Goal: Information Seeking & Learning: Learn about a topic

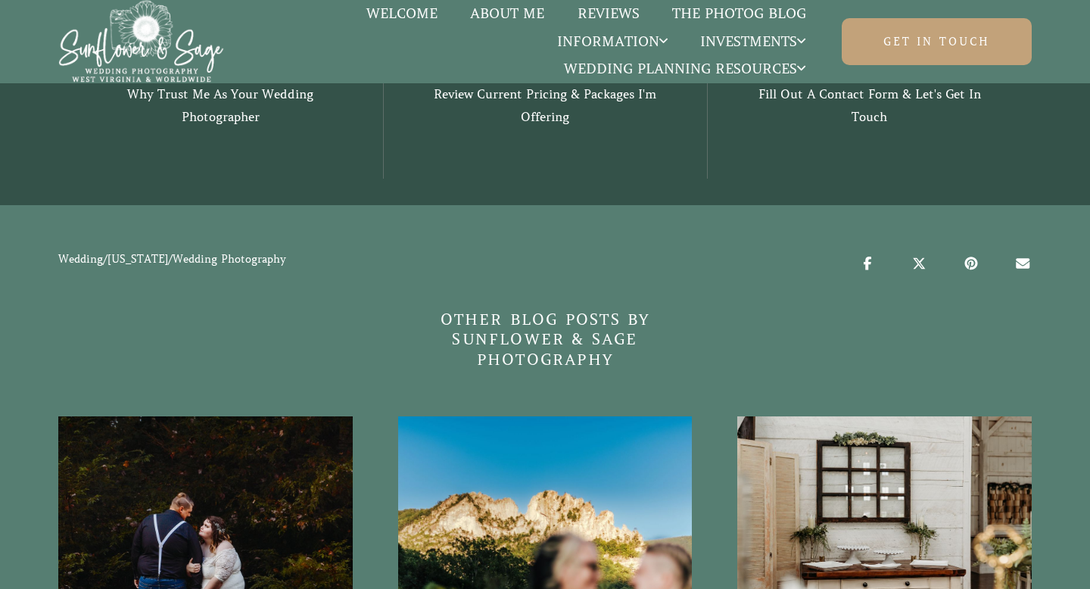
scroll to position [3433, 0]
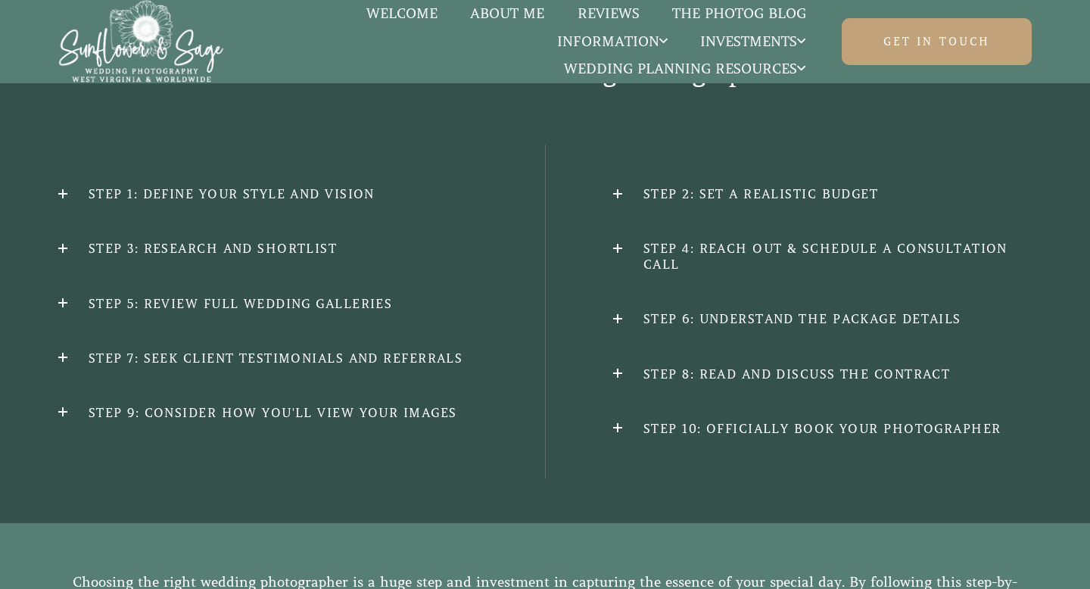
scroll to position [1367, 0]
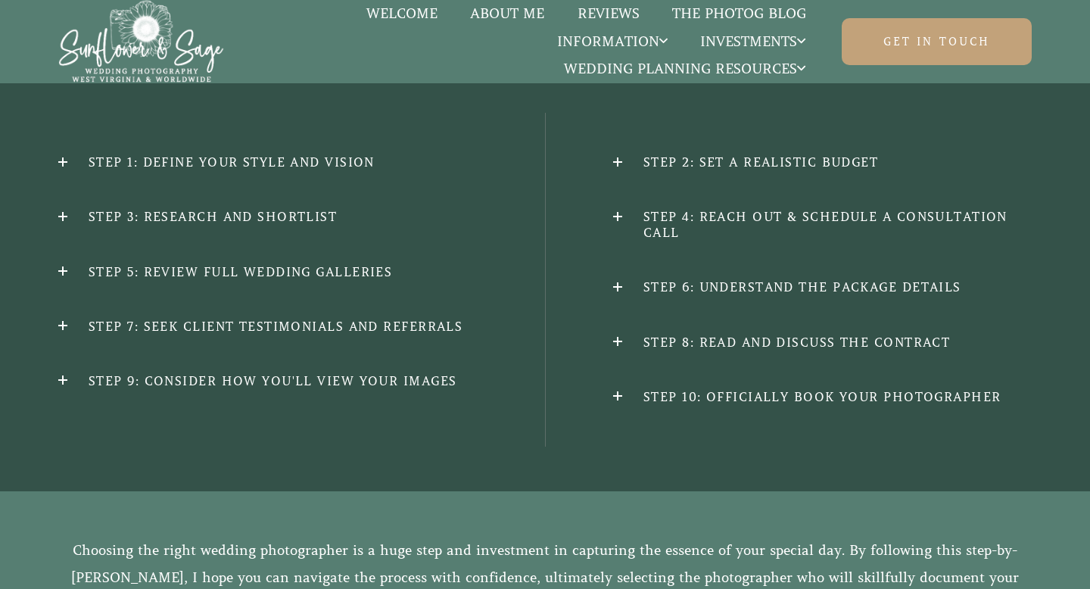
click at [318, 162] on h2 "Step 1: Define Your Style and Vision" at bounding box center [267, 162] width 419 height 16
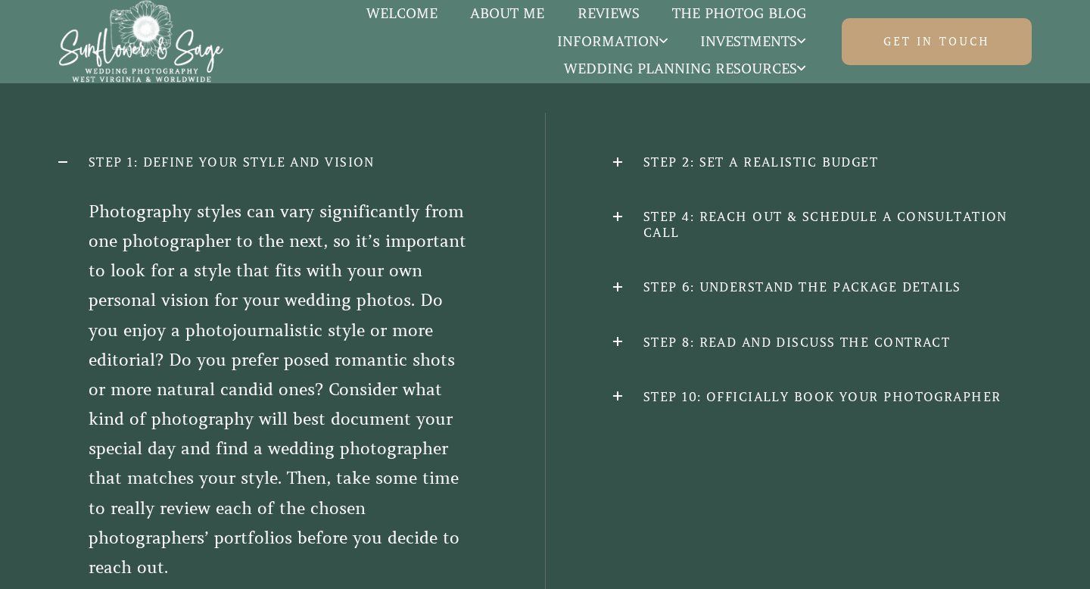
click at [318, 162] on h2 "Step 1: Define Your Style and Vision" at bounding box center [267, 162] width 419 height 16
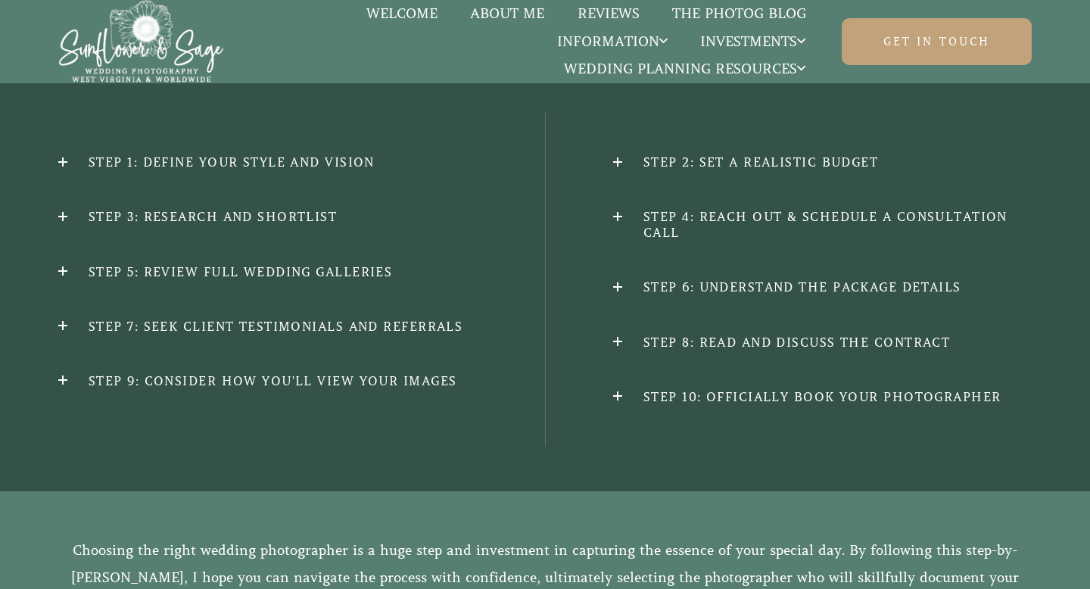
click at [304, 217] on h2 "Step 3: Research and Shortlist" at bounding box center [267, 217] width 419 height 16
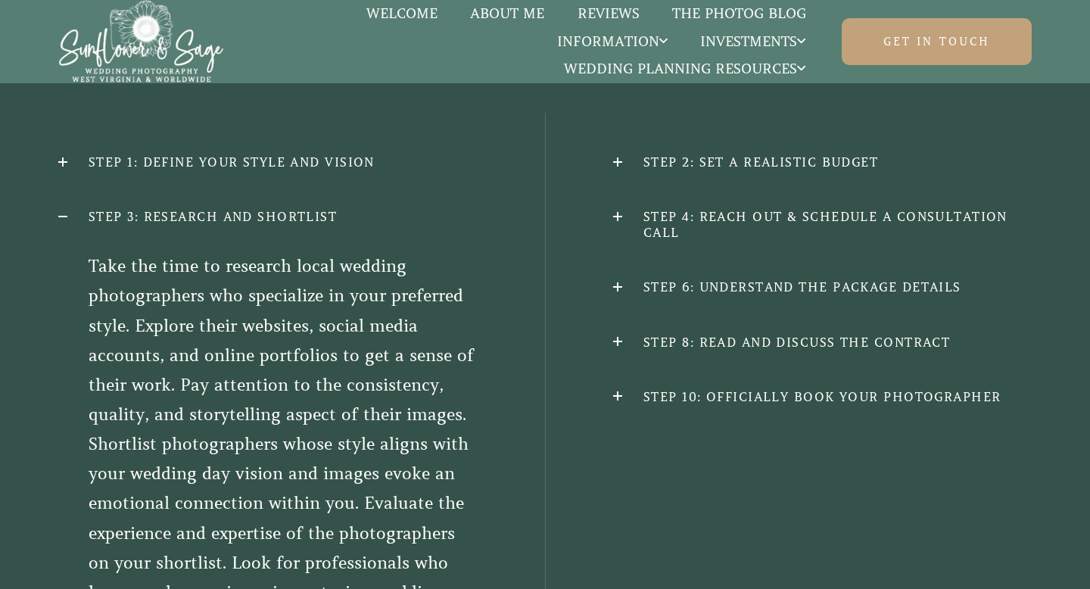
click at [304, 217] on h2 "Step 3: Research and Shortlist" at bounding box center [267, 217] width 419 height 16
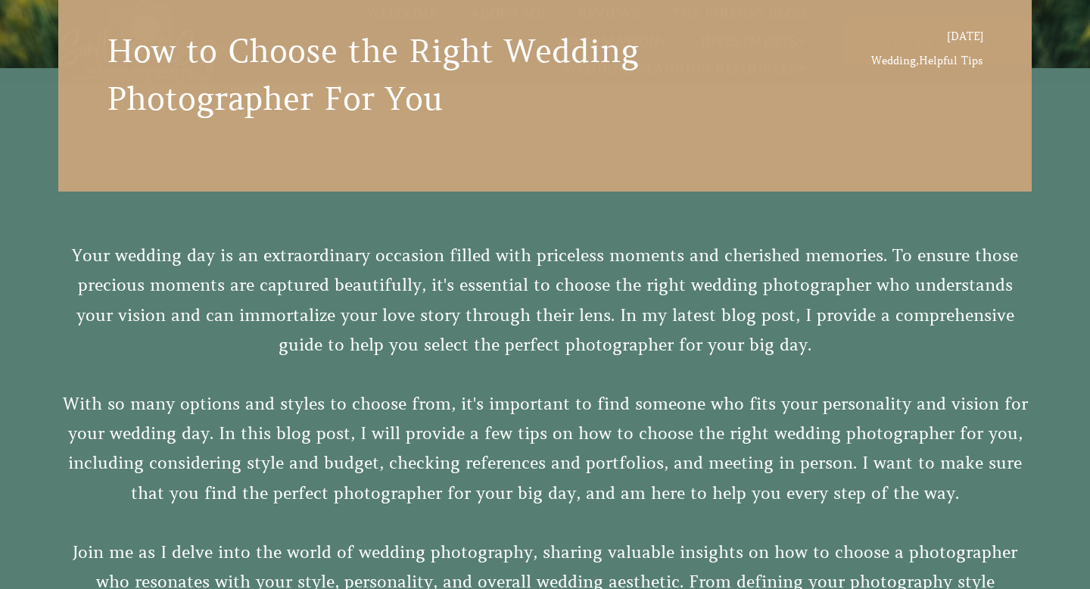
scroll to position [0, 0]
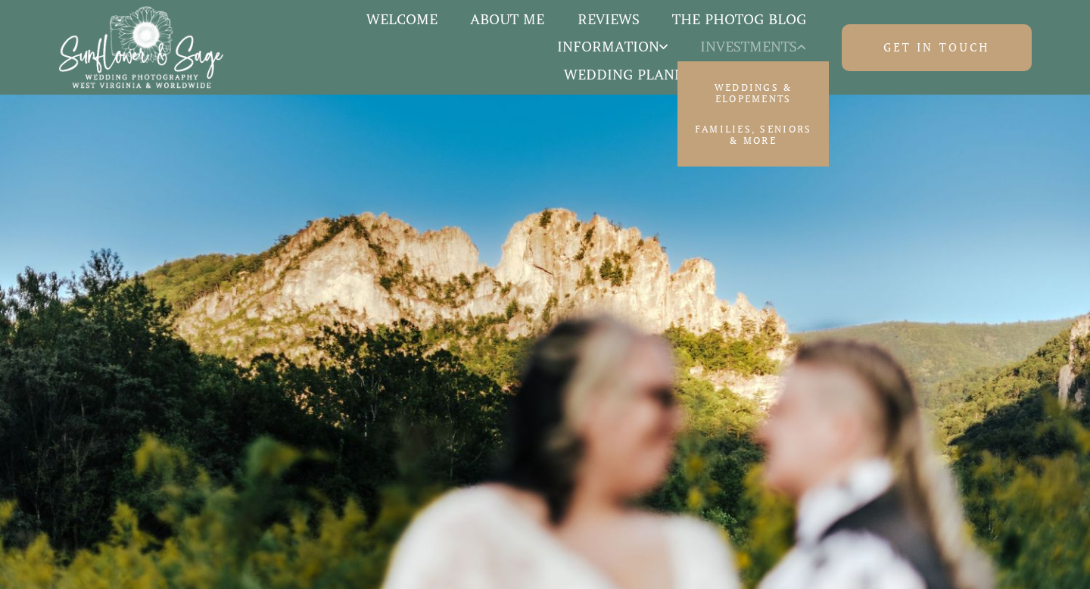
click at [763, 48] on span "Investments" at bounding box center [752, 46] width 105 height 15
click at [764, 93] on link "Weddings & Elopements" at bounding box center [753, 94] width 151 height 42
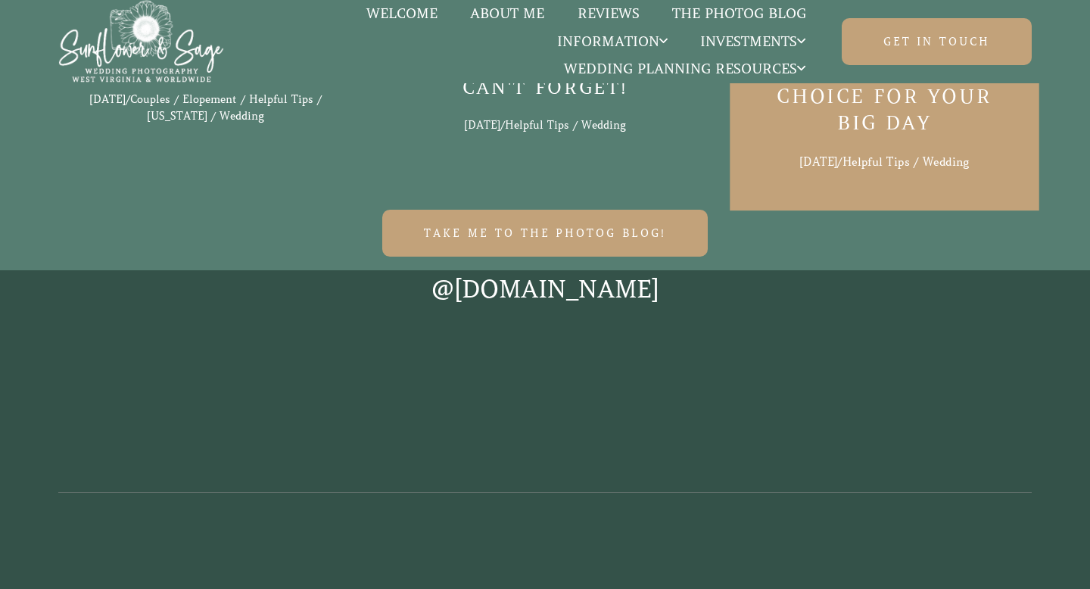
scroll to position [11453, 0]
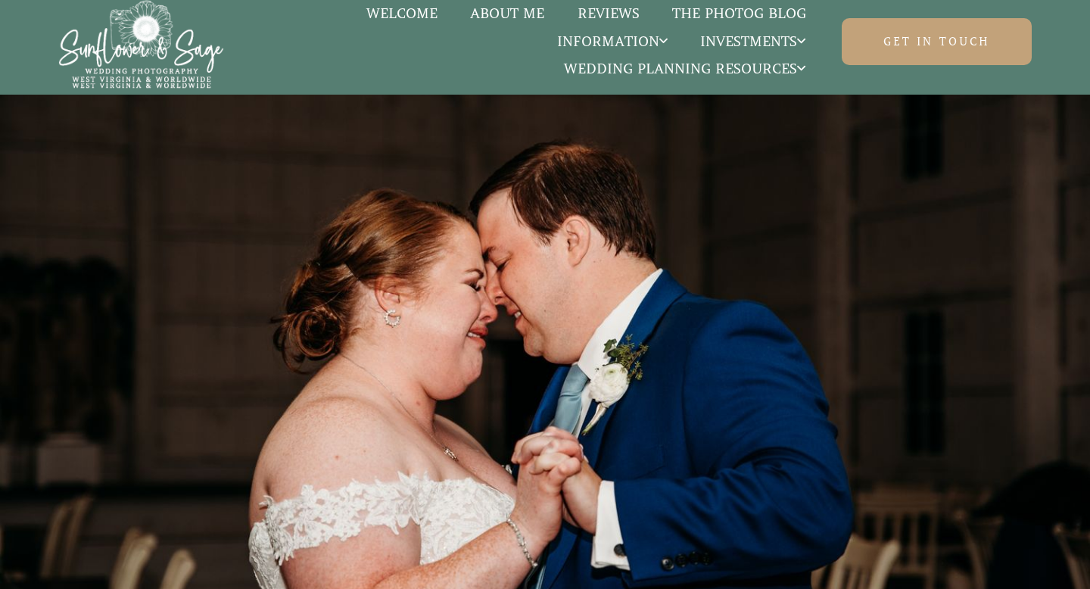
scroll to position [3433, 0]
